Goal: Information Seeking & Learning: Check status

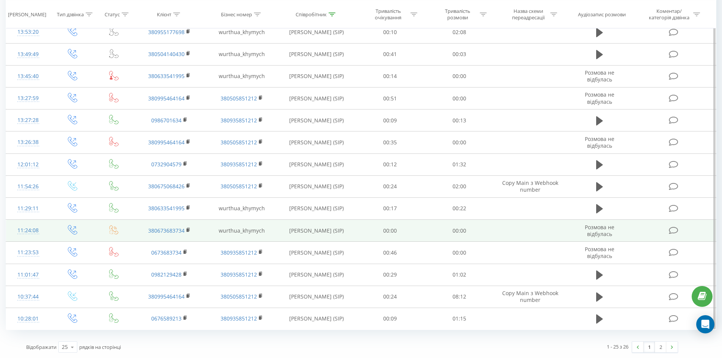
scroll to position [335, 0]
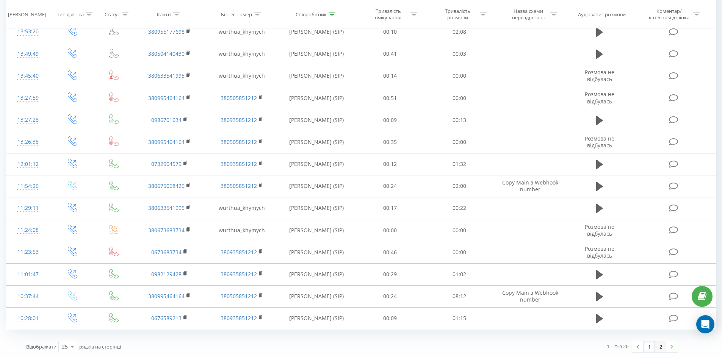
click at [663, 349] on link "2" at bounding box center [660, 346] width 11 height 11
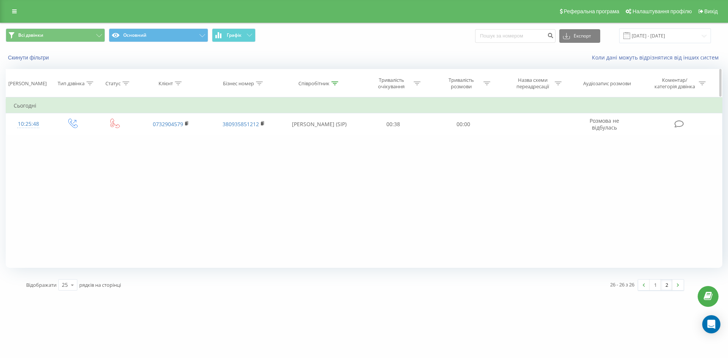
drag, startPoint x: 331, startPoint y: 84, endPoint x: 329, endPoint y: 100, distance: 16.4
click at [331, 84] on icon at bounding box center [334, 83] width 7 height 4
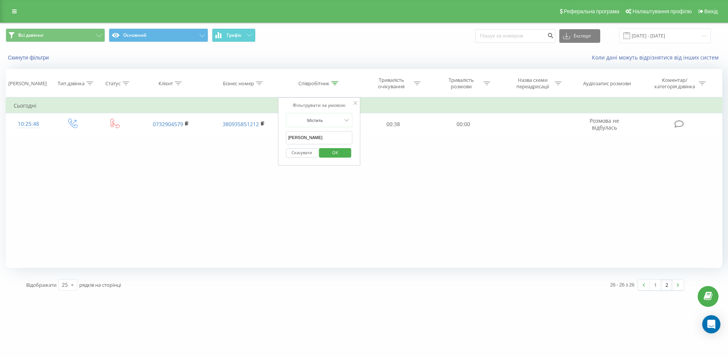
click at [466, 187] on div "Фільтрувати за умовою Дорівнює Введіть значення Скасувати OK Фільтрувати за умо…" at bounding box center [364, 182] width 716 height 171
click at [650, 286] on link "1" at bounding box center [654, 285] width 11 height 11
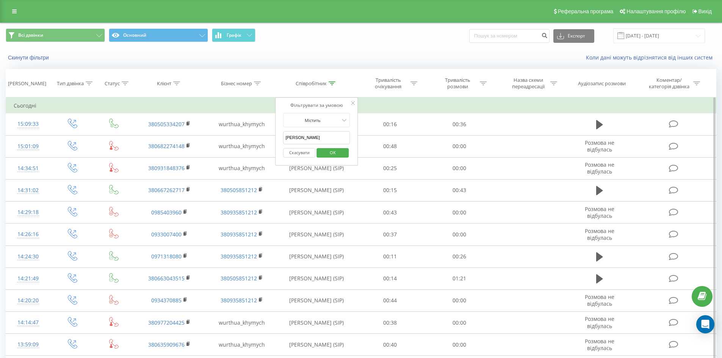
click at [354, 105] on div at bounding box center [353, 104] width 4 height 8
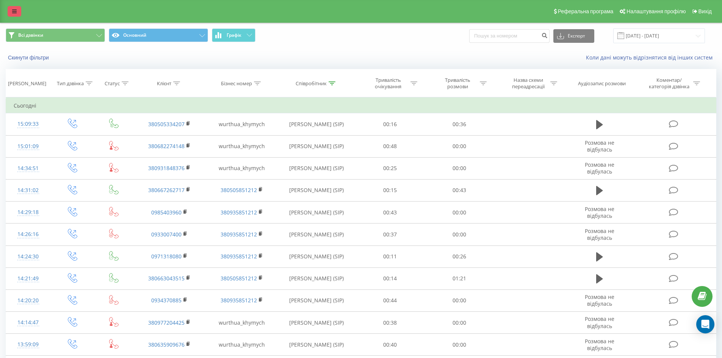
click at [11, 12] on link at bounding box center [15, 11] width 14 height 11
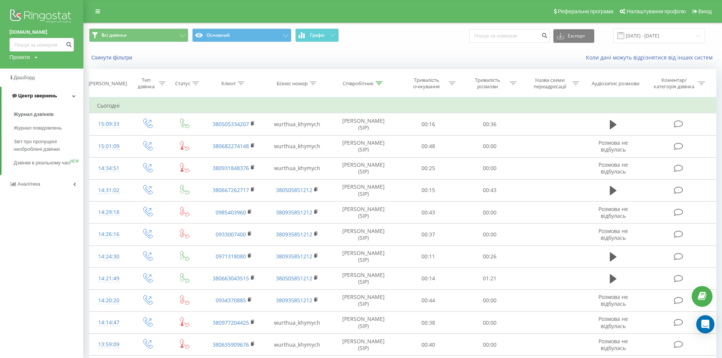
click at [75, 96] on icon at bounding box center [74, 96] width 4 height 4
drag, startPoint x: 74, startPoint y: 94, endPoint x: 70, endPoint y: 100, distance: 6.5
click at [74, 95] on icon at bounding box center [74, 96] width 3 height 4
click at [41, 116] on span "Журнал дзвінків" at bounding box center [34, 115] width 40 height 8
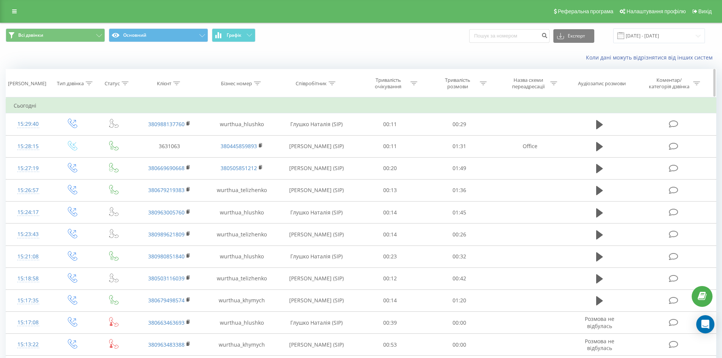
click at [326, 87] on th "Співробітник" at bounding box center [317, 83] width 78 height 28
click at [326, 82] on div "Співробітник" at bounding box center [311, 83] width 31 height 6
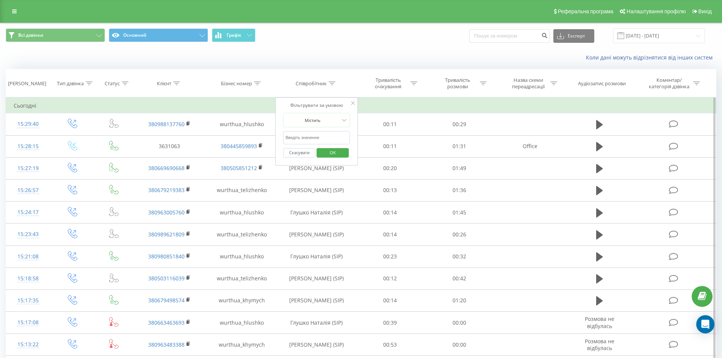
click at [323, 138] on input "text" at bounding box center [316, 137] width 67 height 13
type input "[PERSON_NAME]"
click at [338, 152] on span "OK" at bounding box center [332, 153] width 21 height 12
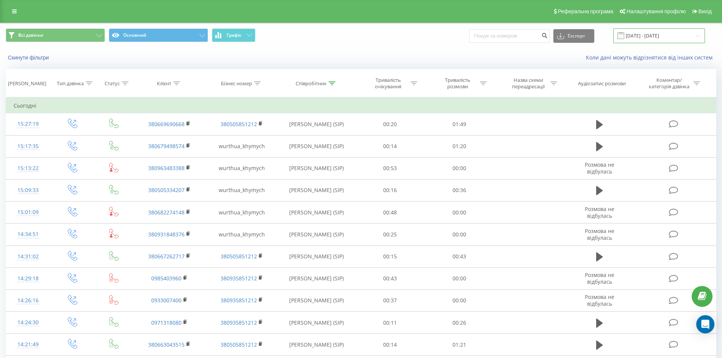
click at [654, 37] on input "19.08.2025 - 19.09.2025" at bounding box center [659, 35] width 92 height 15
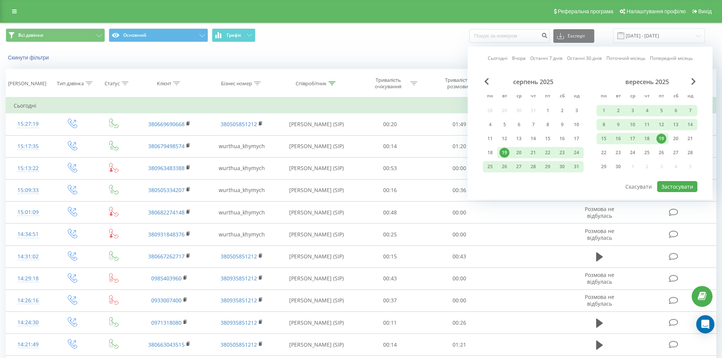
click at [661, 139] on div "19" at bounding box center [661, 139] width 10 height 10
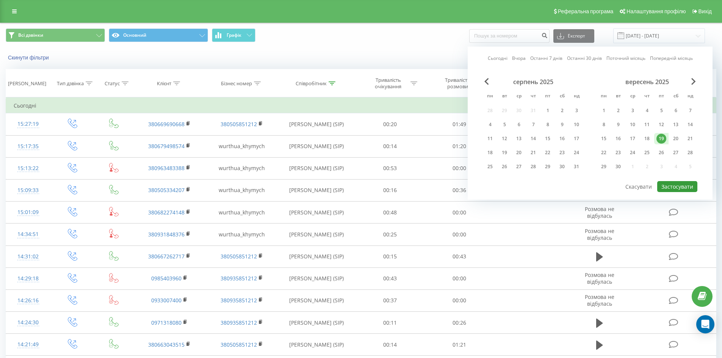
click at [684, 184] on button "Застосувати" at bounding box center [677, 186] width 40 height 11
type input "[DATE] - [DATE]"
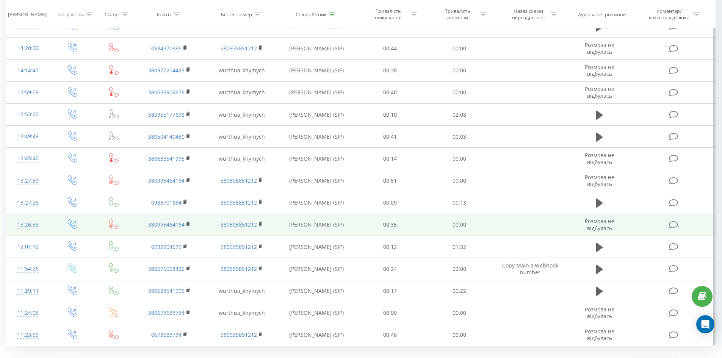
scroll to position [335, 0]
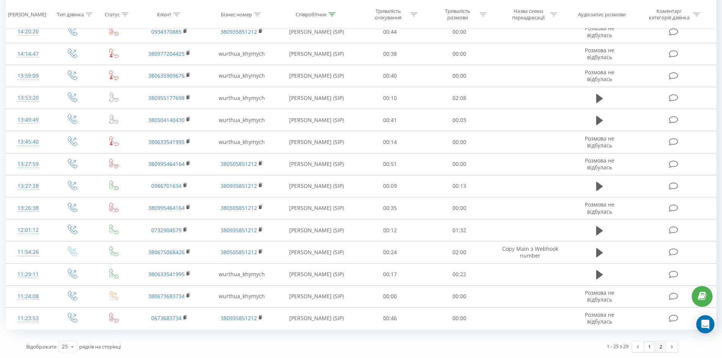
click at [663, 348] on link "2" at bounding box center [660, 346] width 11 height 11
